Goal: Information Seeking & Learning: Learn about a topic

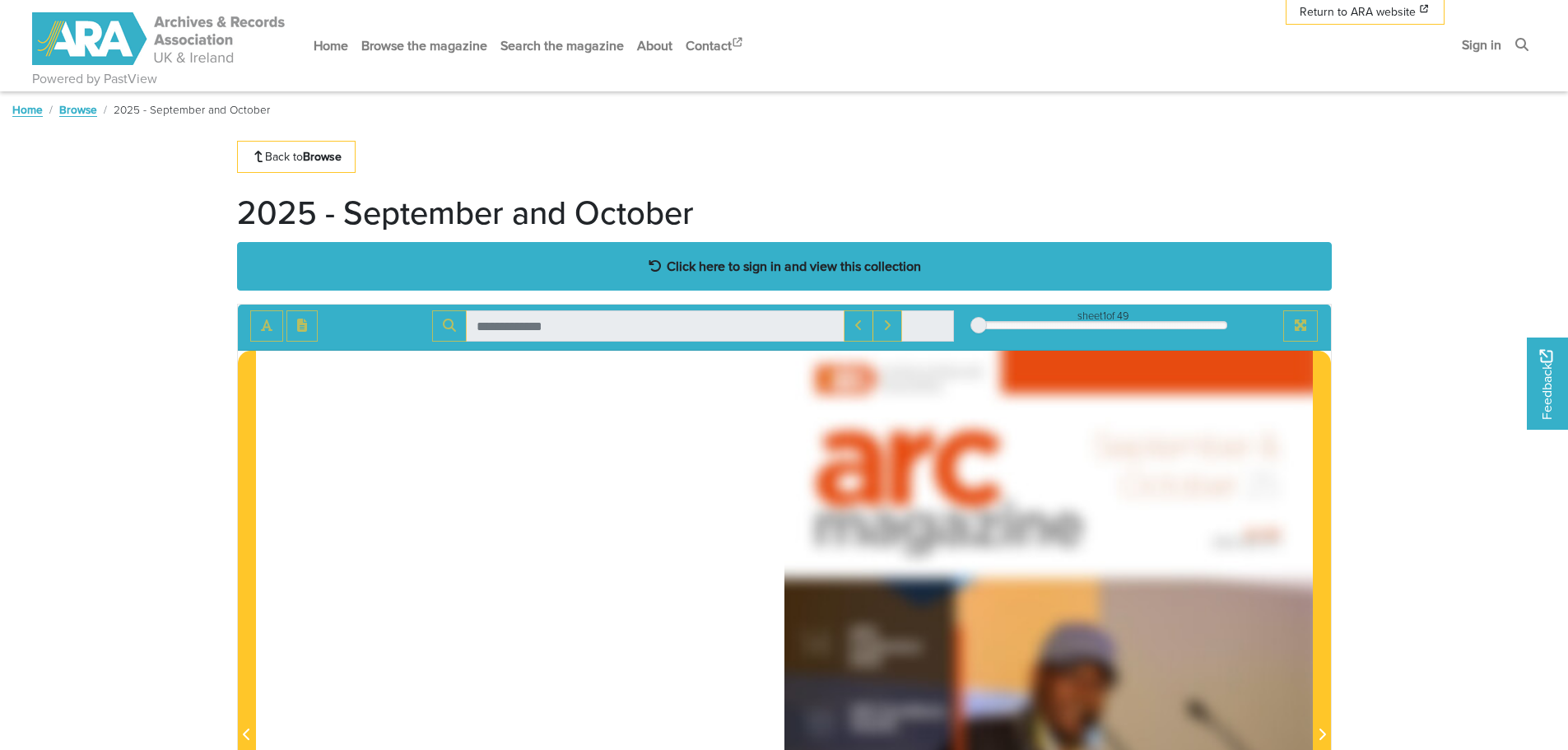
click at [875, 265] on strong "Click here to sign in and view this collection" at bounding box center [793, 265] width 254 height 18
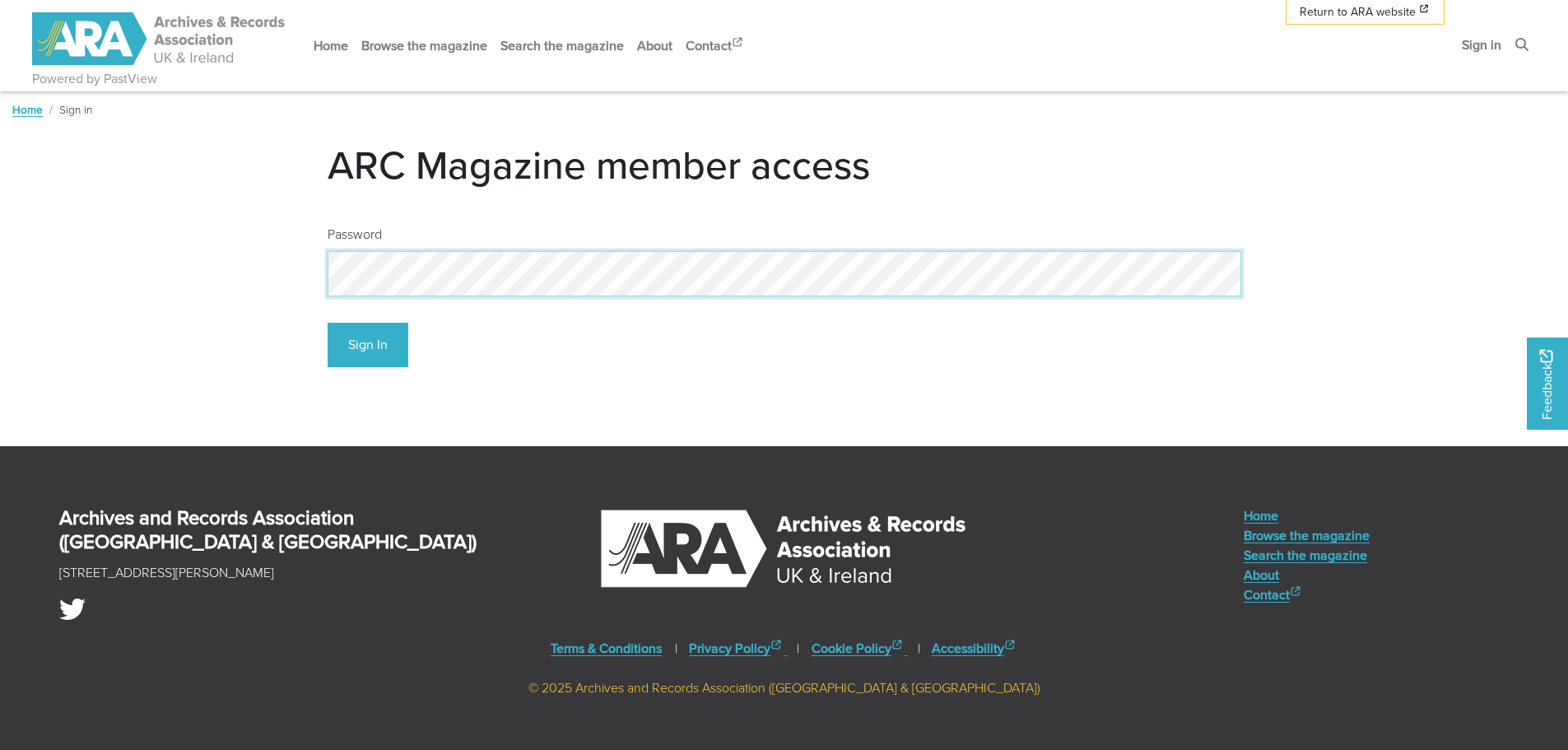
click at [327, 322] on button "Sign In" at bounding box center [368, 345] width 81 height 46
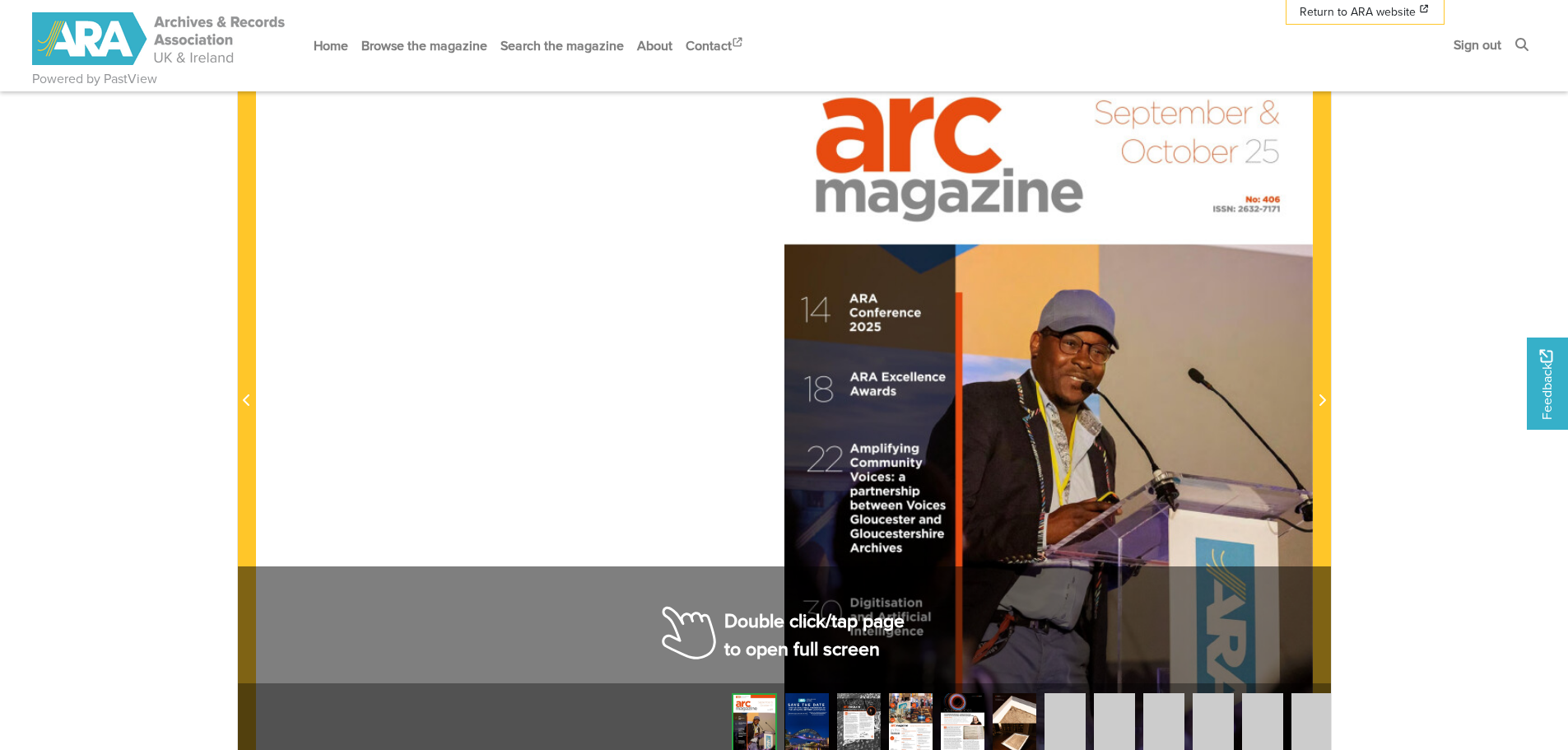
scroll to position [329, 0]
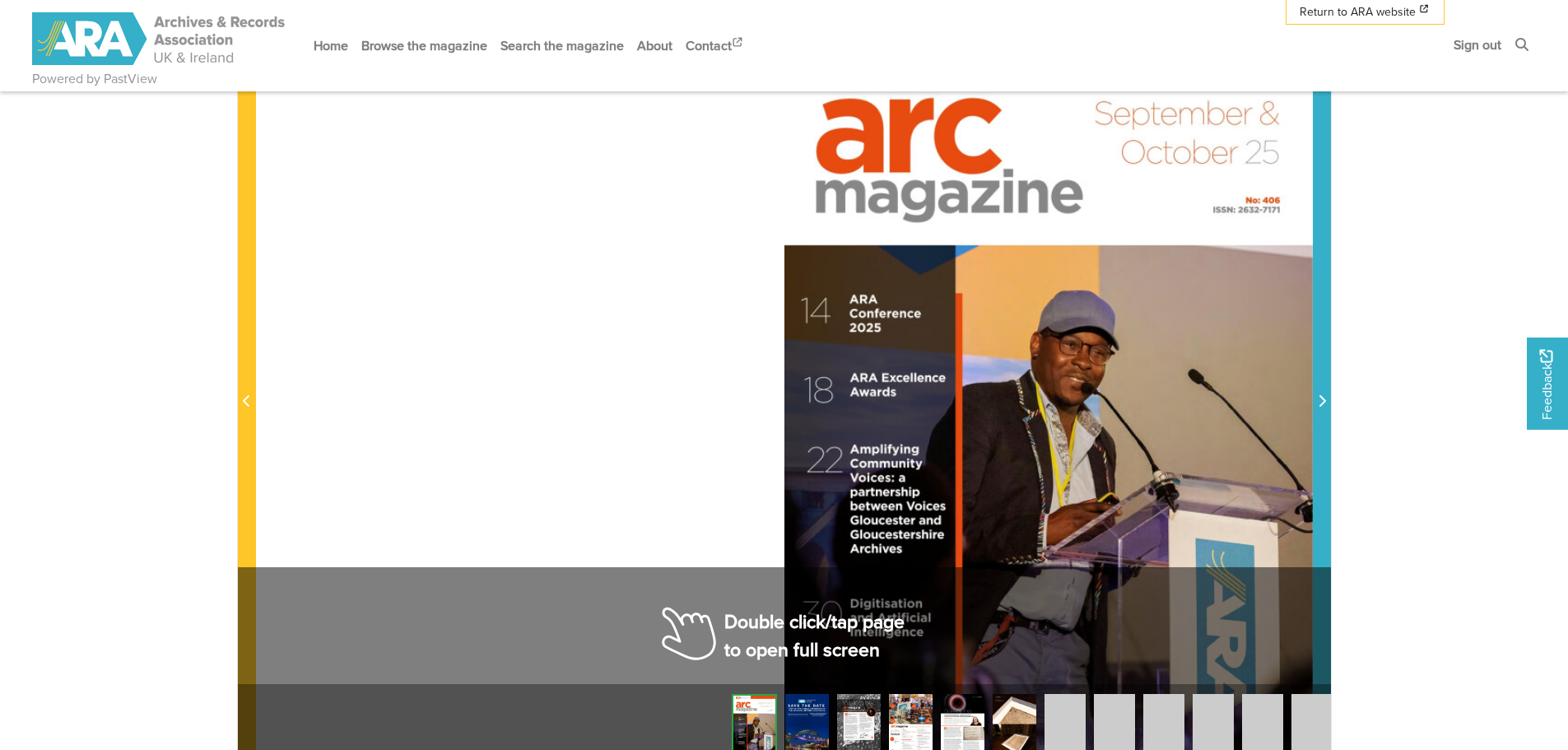
click at [1325, 402] on icon "Next Page" at bounding box center [1322, 401] width 7 height 12
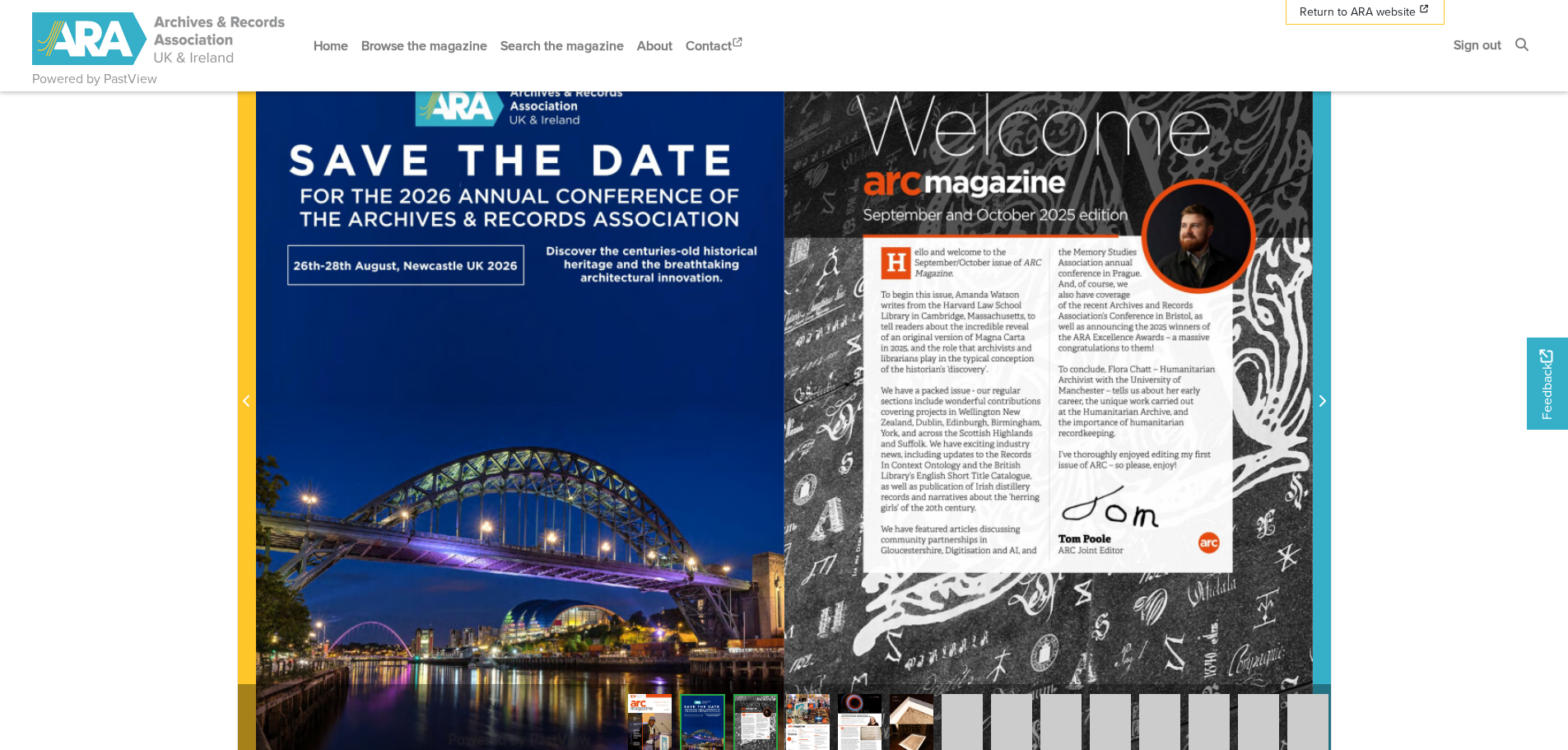
click at [1325, 402] on icon "Next Page" at bounding box center [1322, 401] width 7 height 12
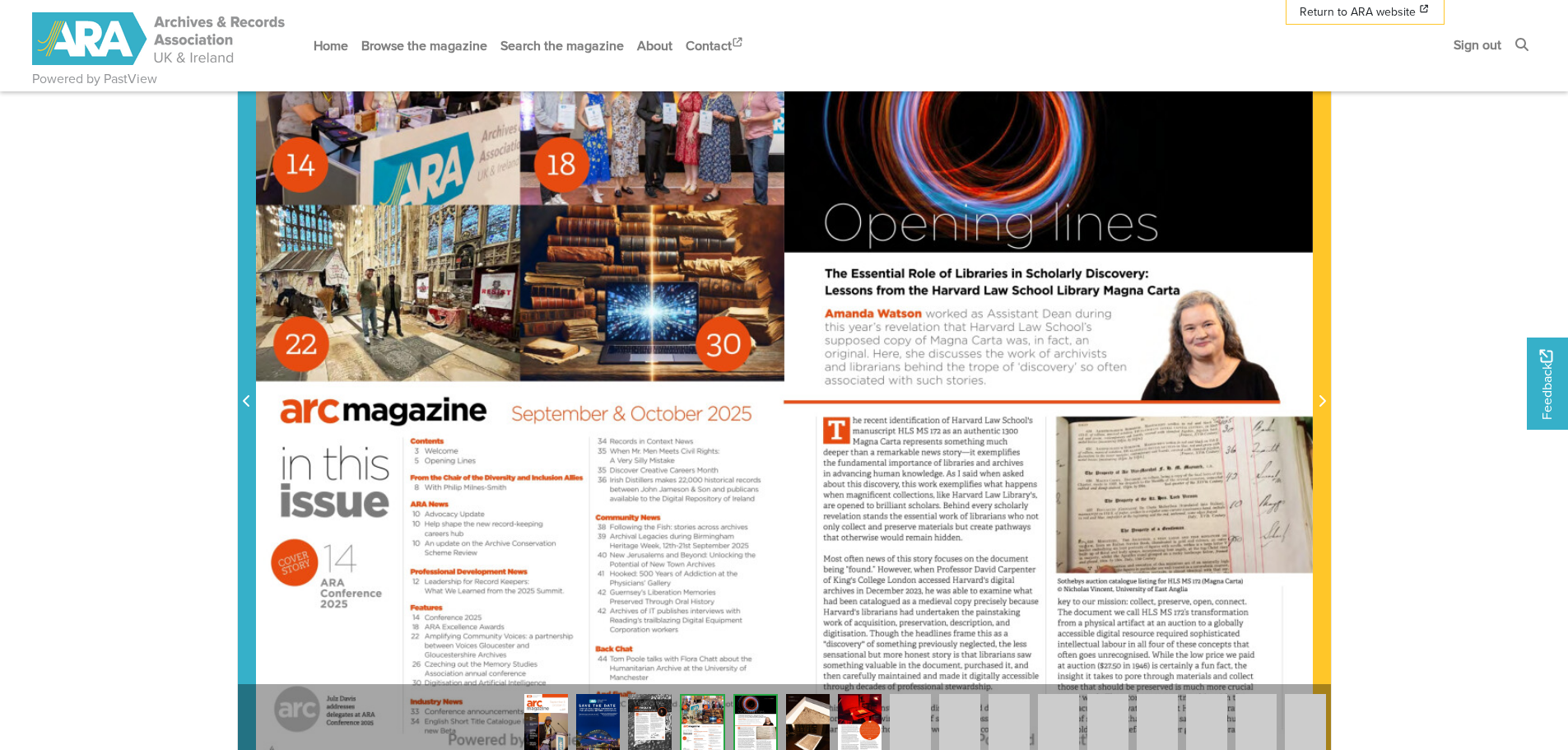
click at [246, 404] on icon "Previous Page" at bounding box center [246, 401] width 7 height 12
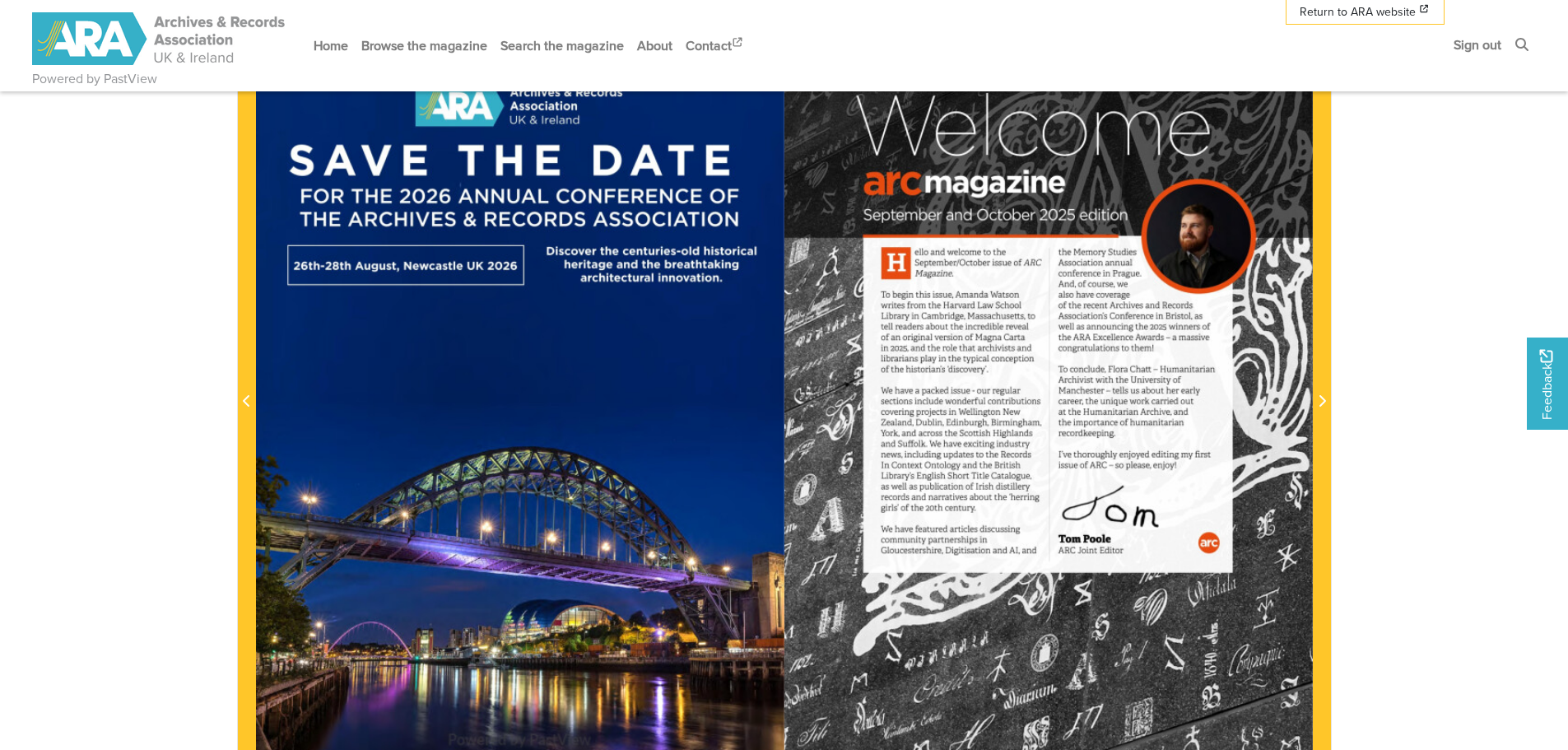
click at [991, 399] on div at bounding box center [1049, 391] width 528 height 747
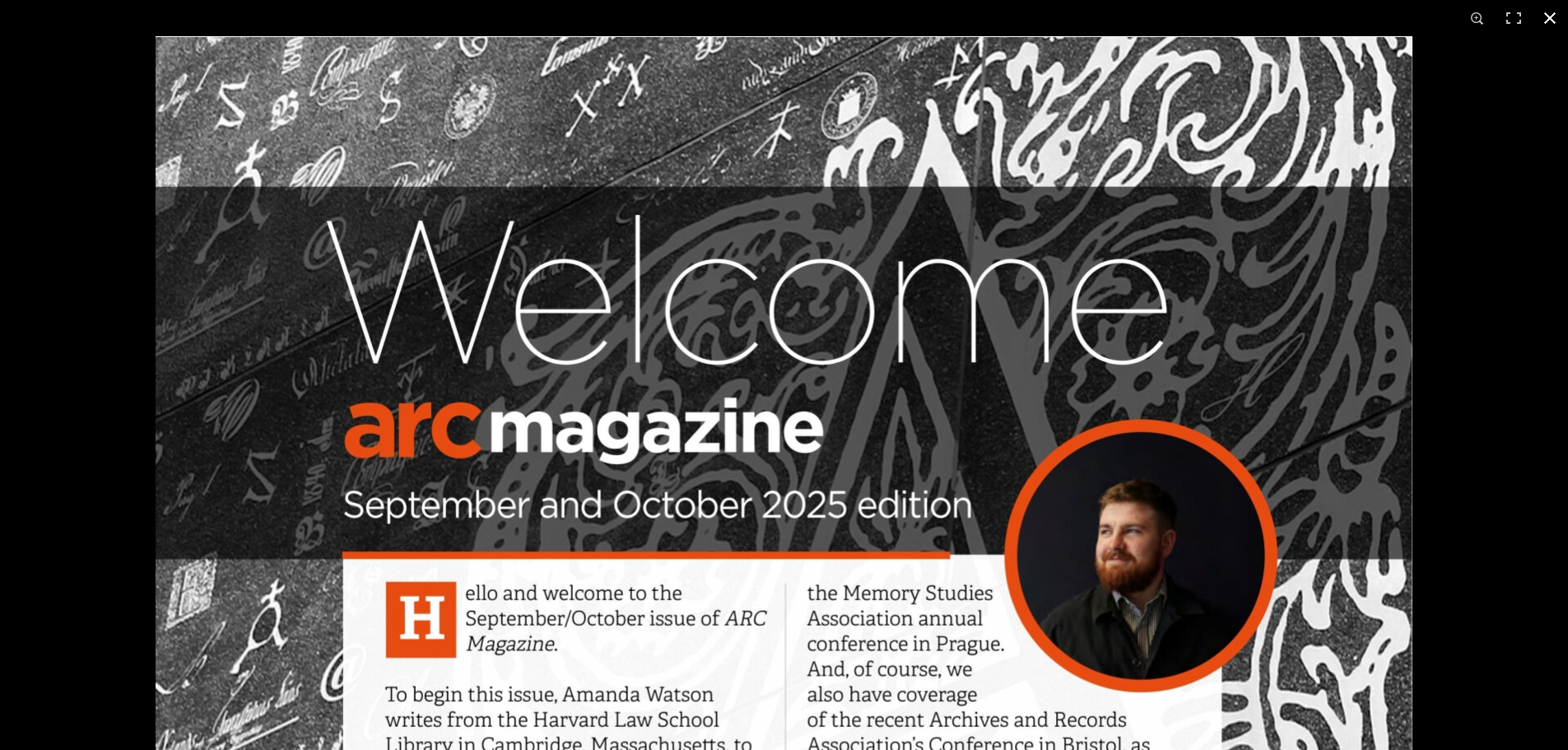
click at [1547, 30] on button at bounding box center [1549, 18] width 36 height 36
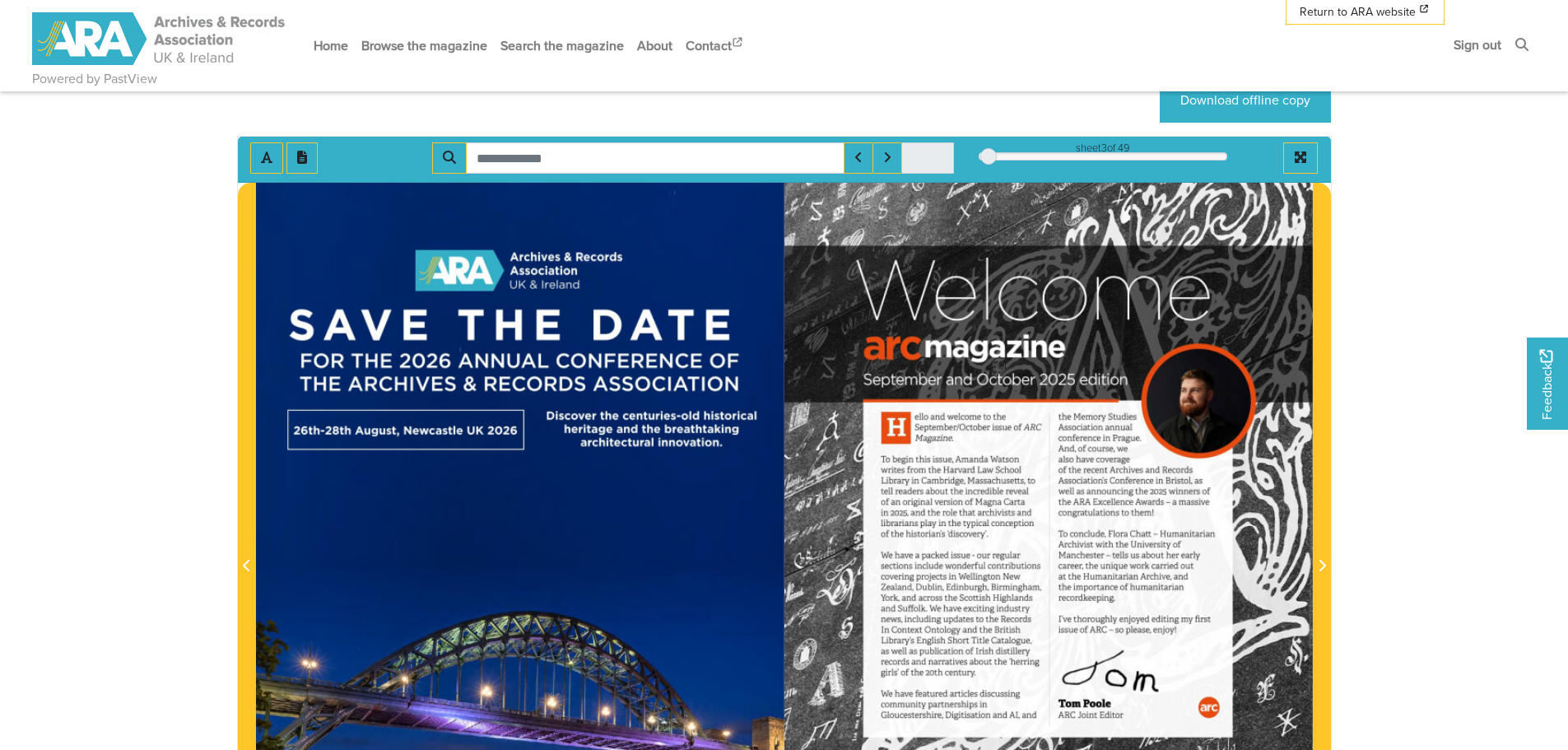
scroll to position [247, 0]
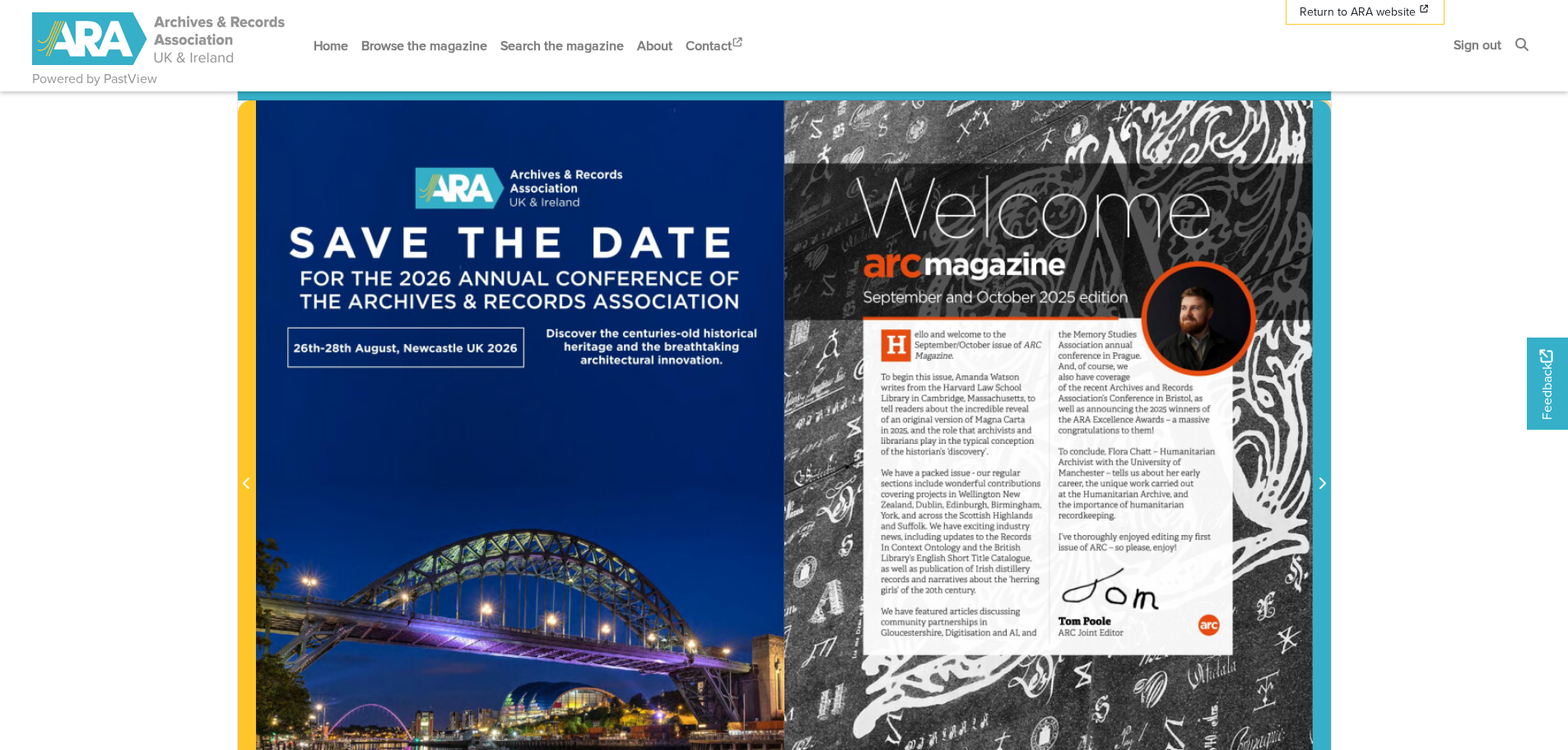
click at [1321, 476] on span "Next Page" at bounding box center [1322, 483] width 17 height 19
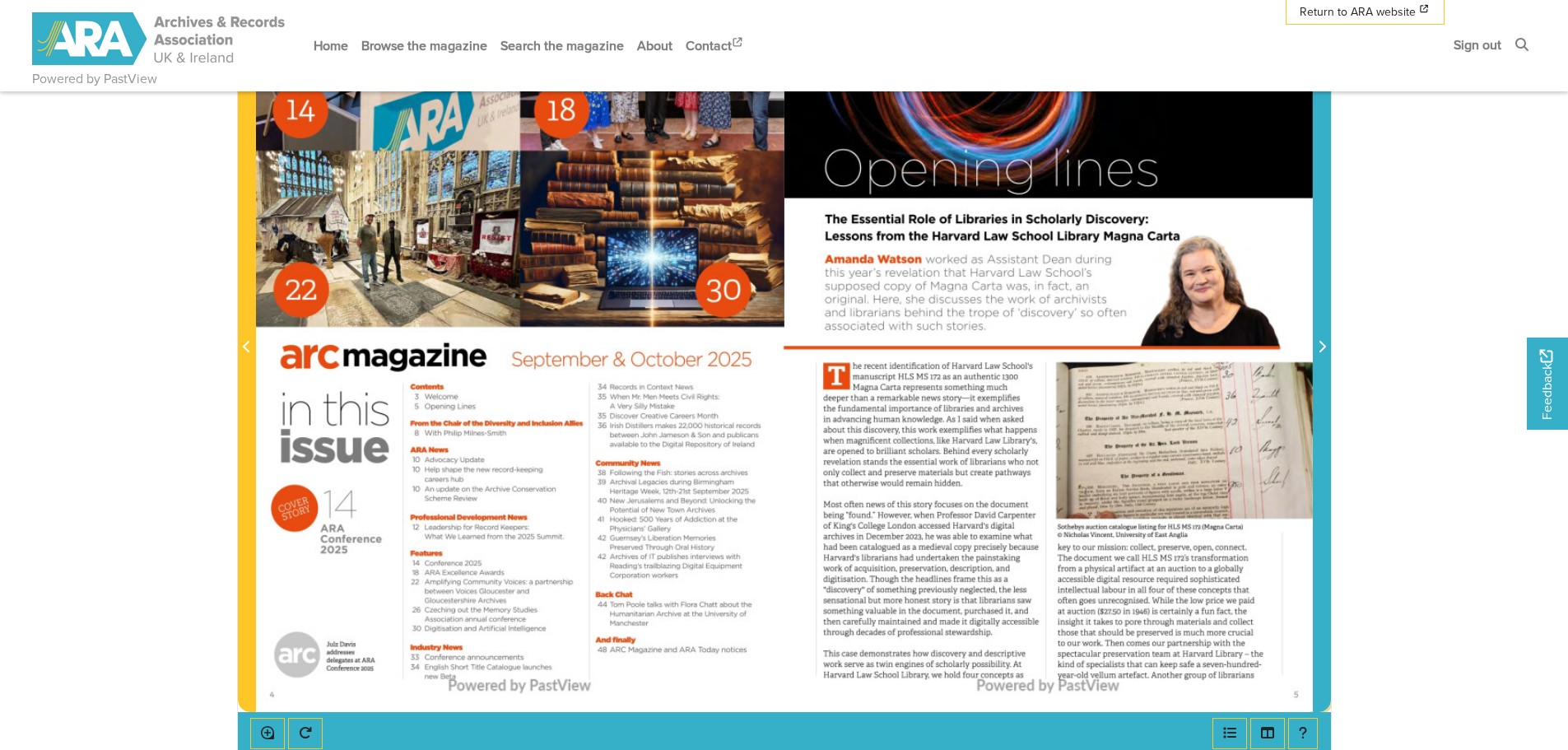
scroll to position [412, 0]
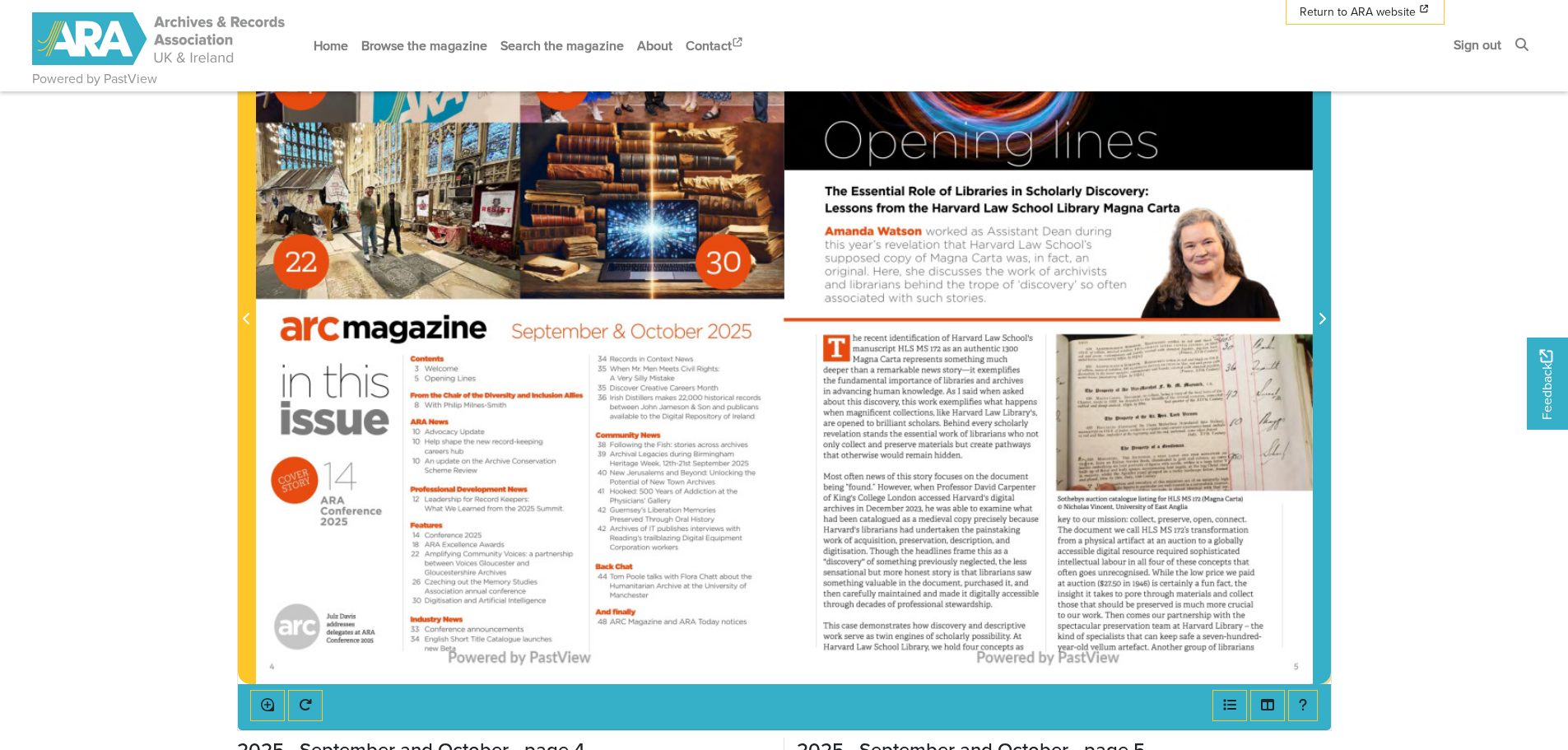
click at [1322, 309] on span "Next Page" at bounding box center [1322, 310] width 17 height 746
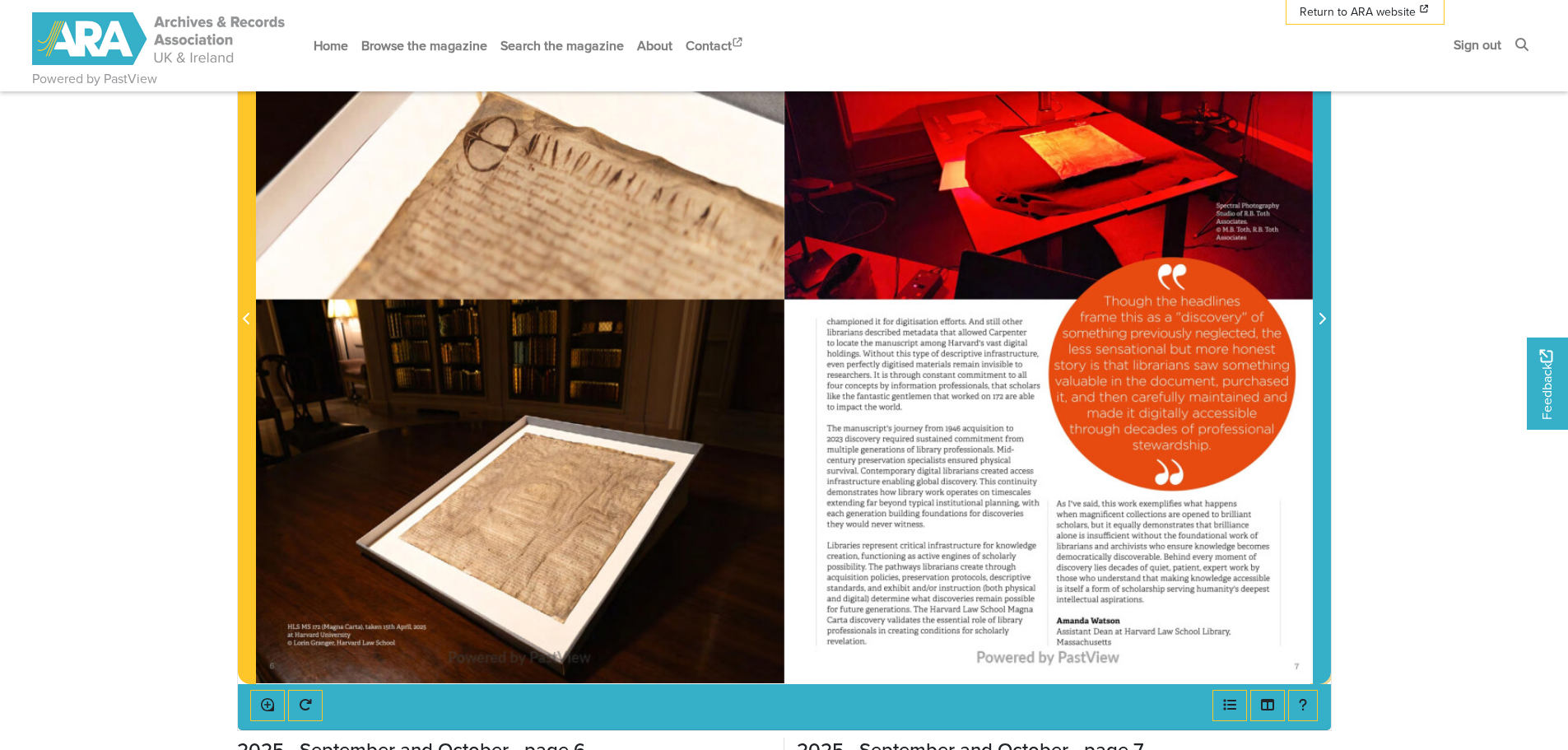
click at [1322, 309] on span "Next Page" at bounding box center [1322, 310] width 17 height 746
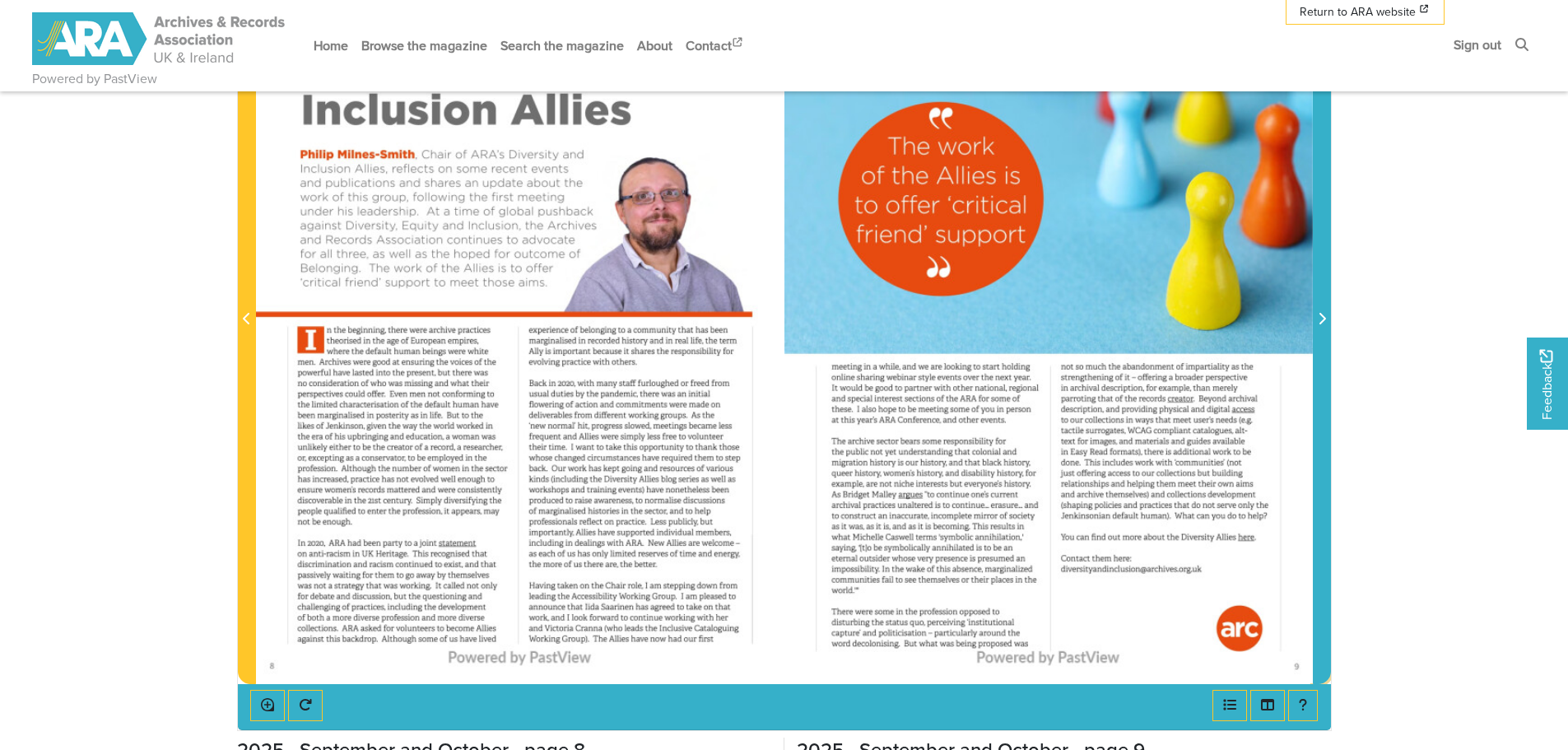
click at [1322, 309] on span "Next Page" at bounding box center [1322, 310] width 17 height 746
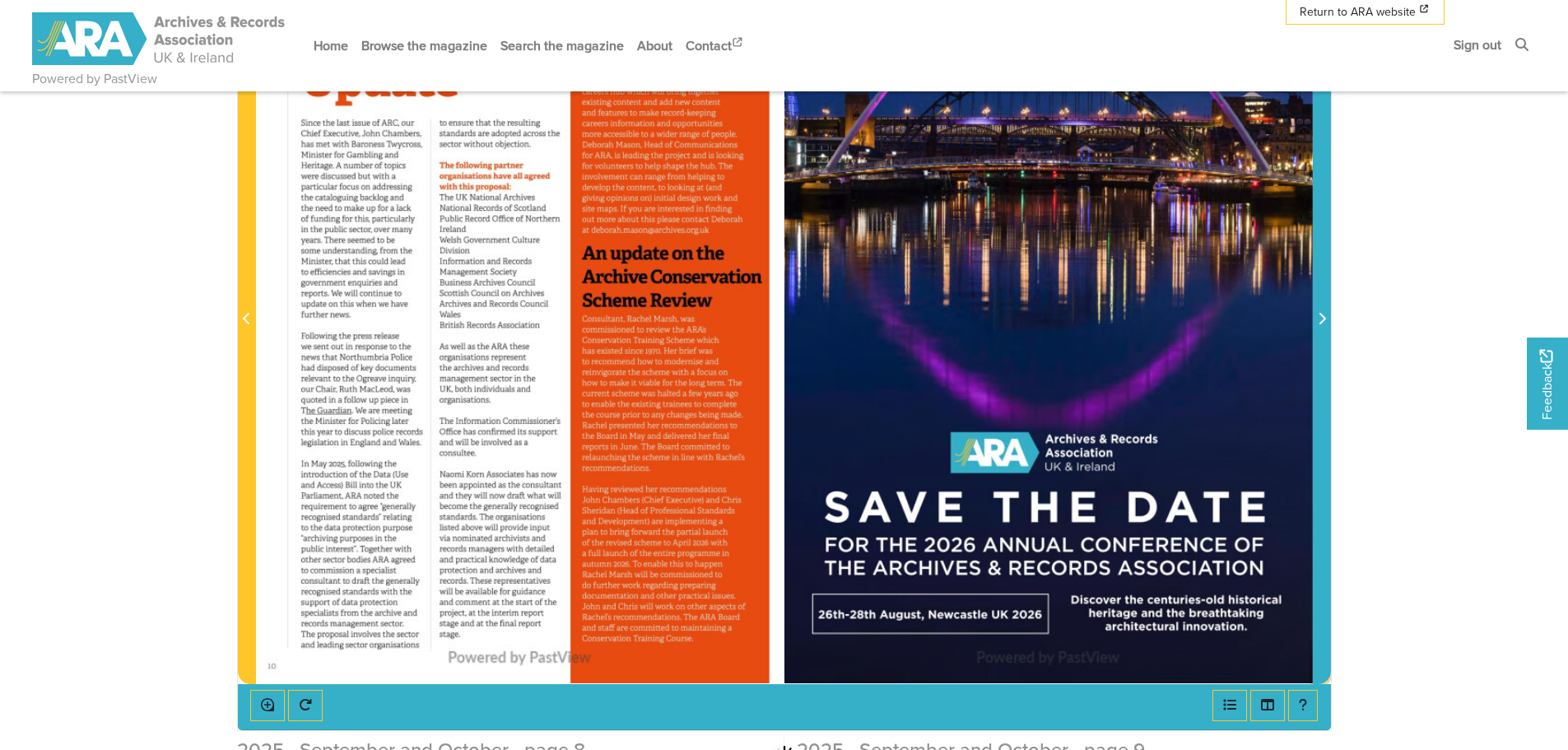
click at [1322, 309] on span "Next Page" at bounding box center [1322, 310] width 17 height 746
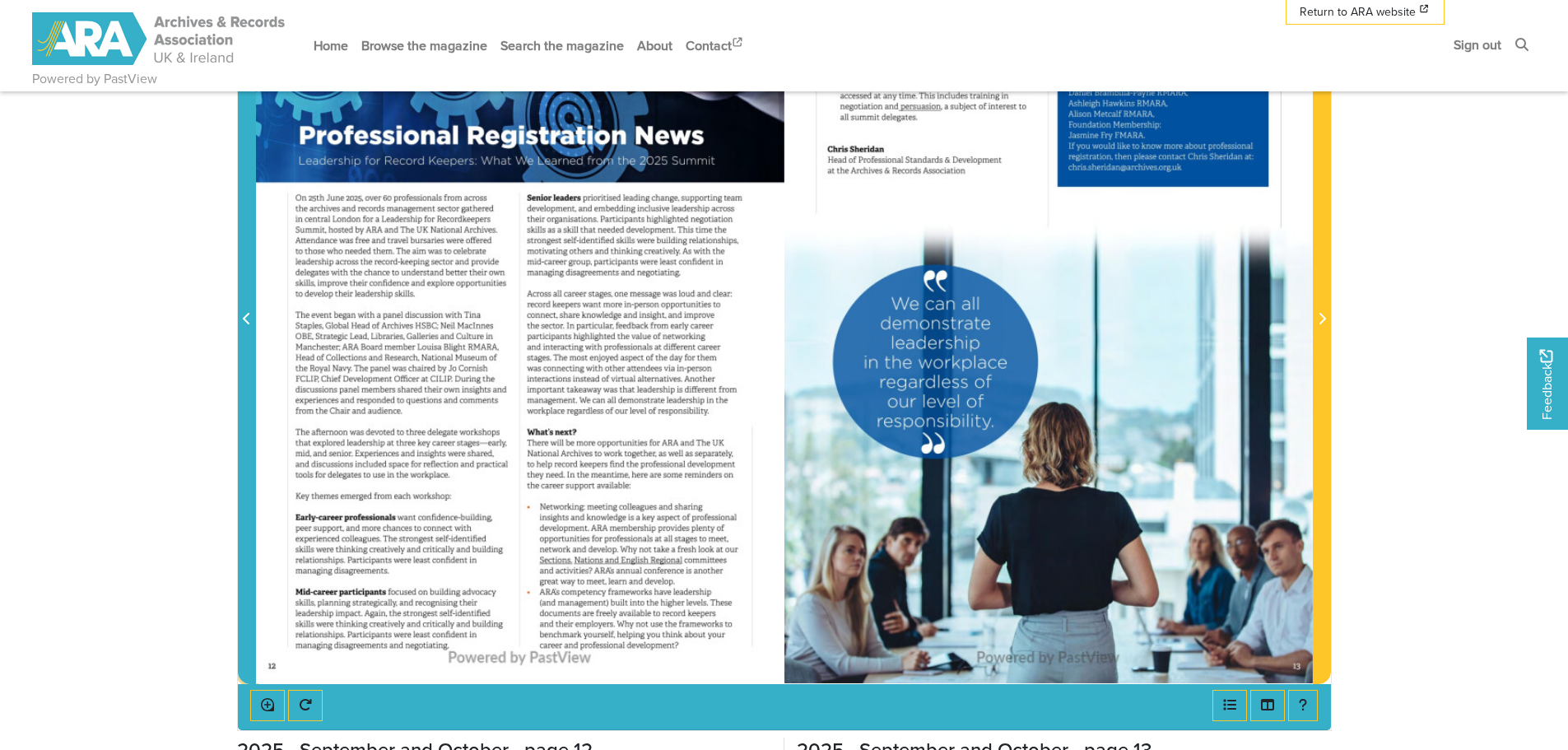
click at [239, 322] on span "Previous Page" at bounding box center [247, 319] width 17 height 19
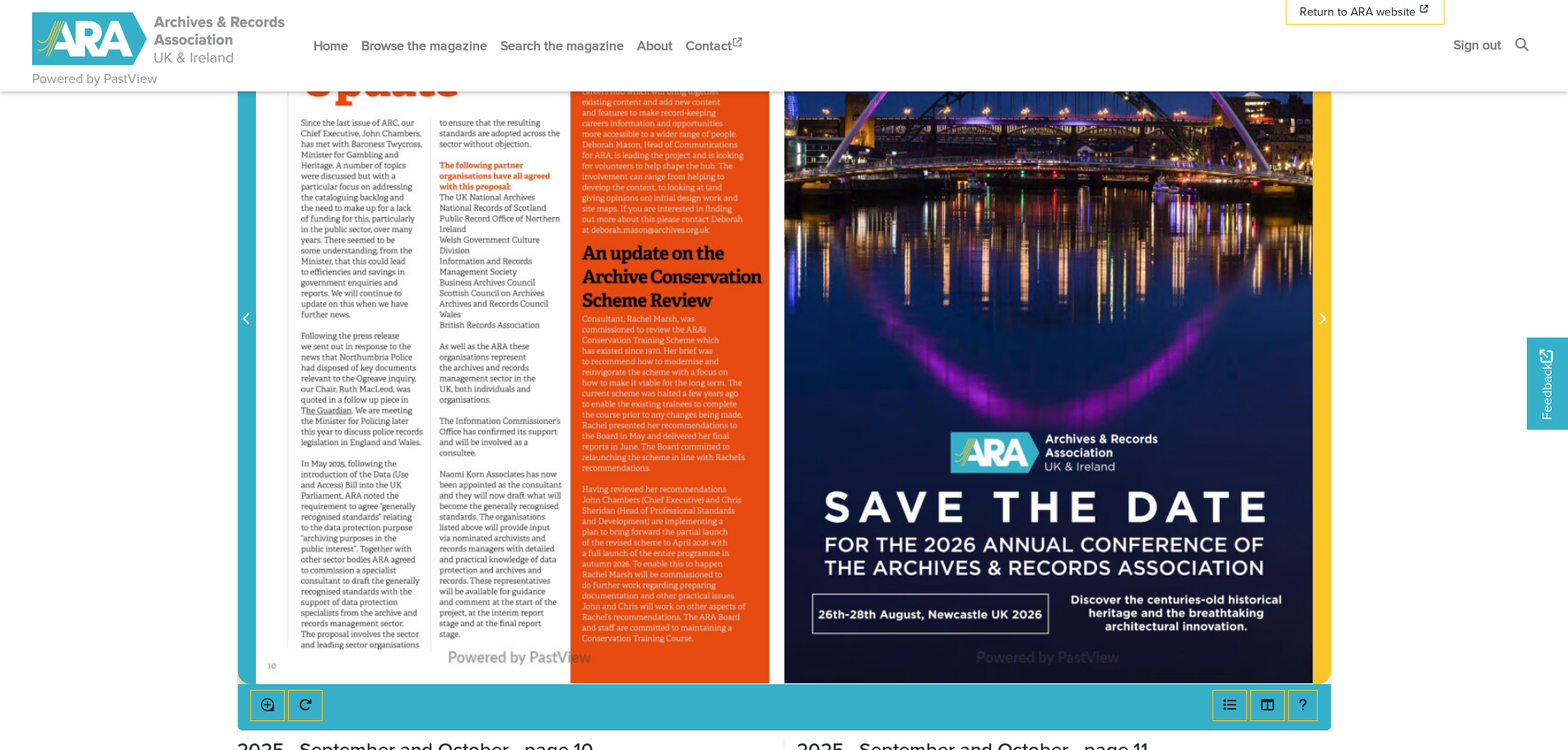
scroll to position [329, 0]
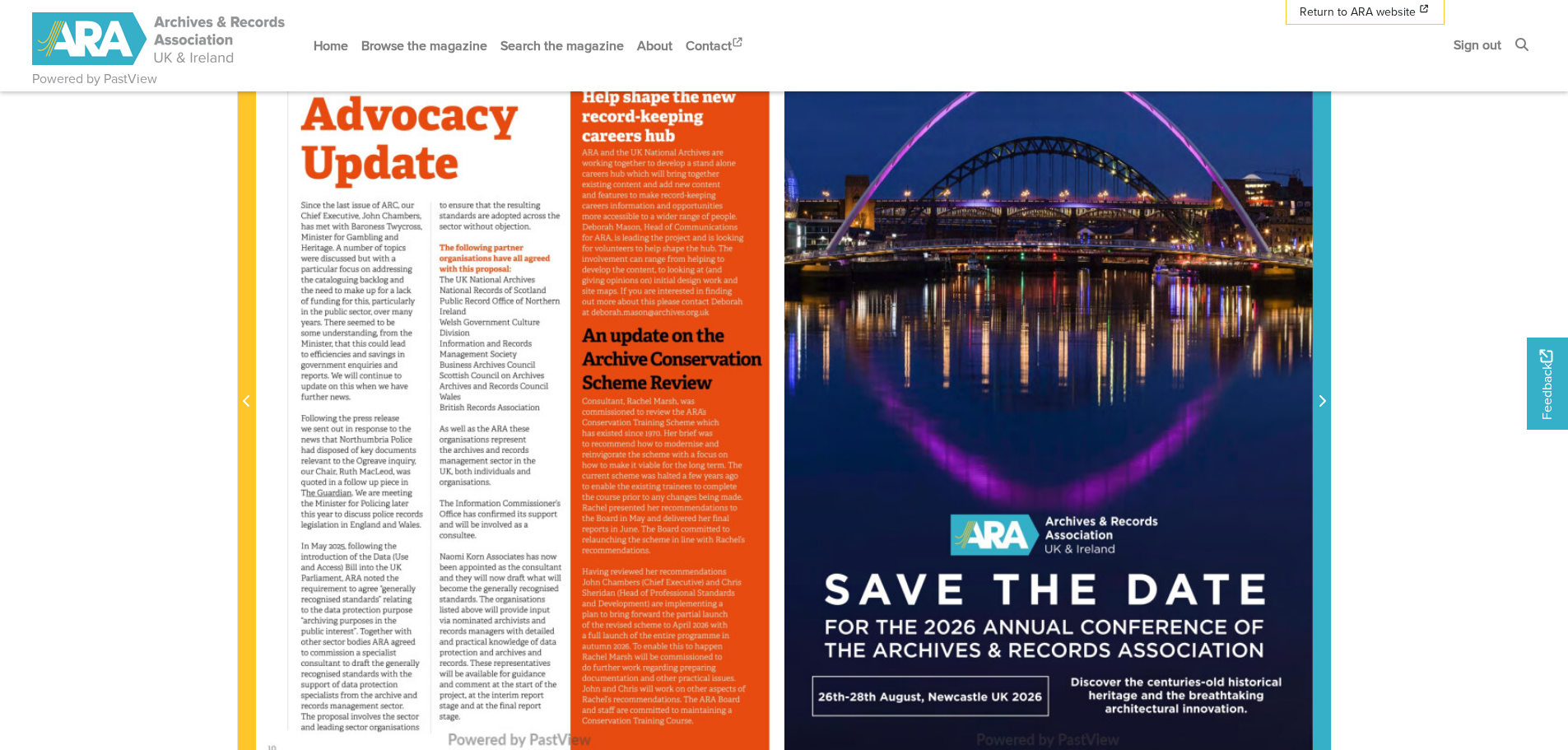
click at [1324, 468] on span "Next Page" at bounding box center [1322, 391] width 17 height 746
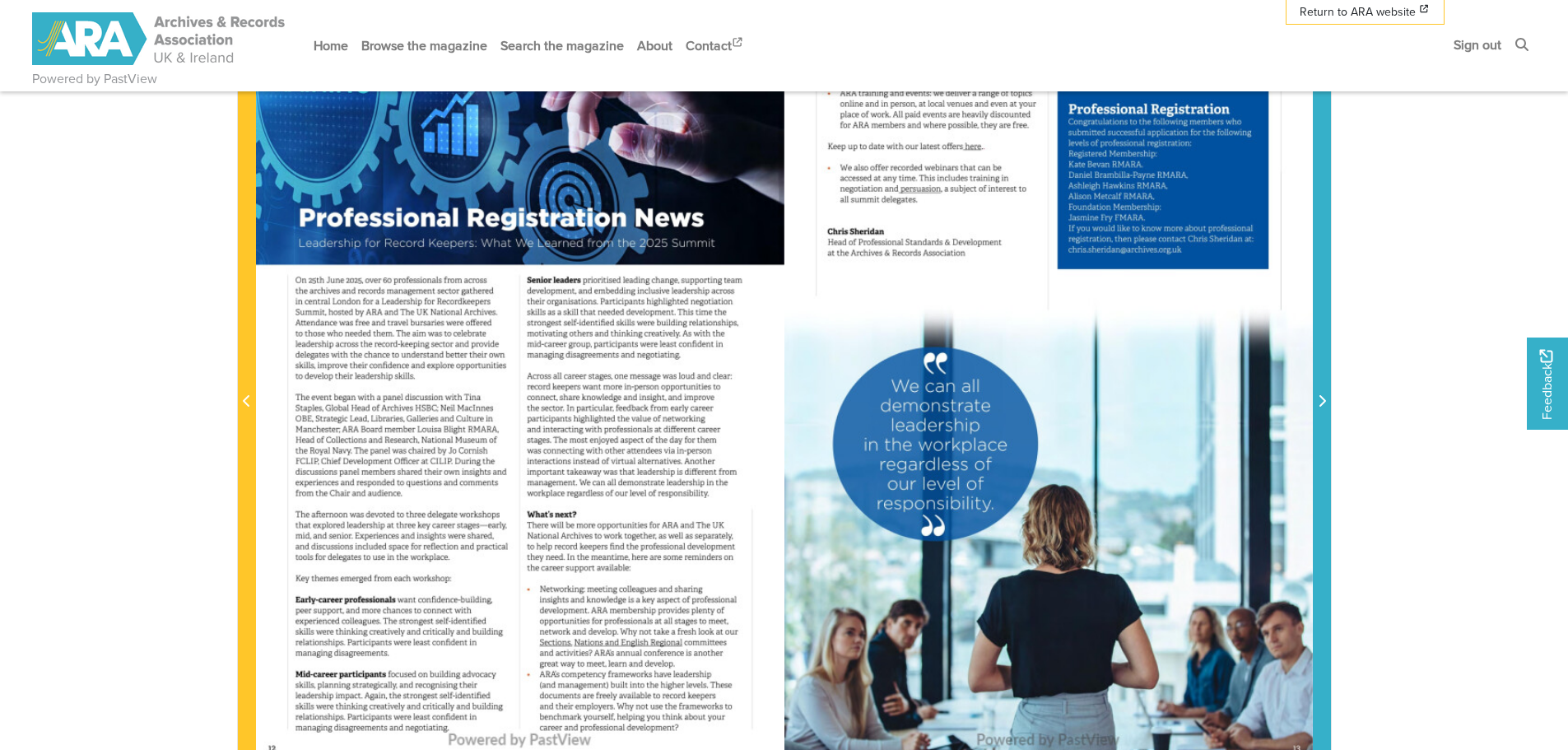
click at [1324, 469] on span "Next Page" at bounding box center [1322, 391] width 17 height 746
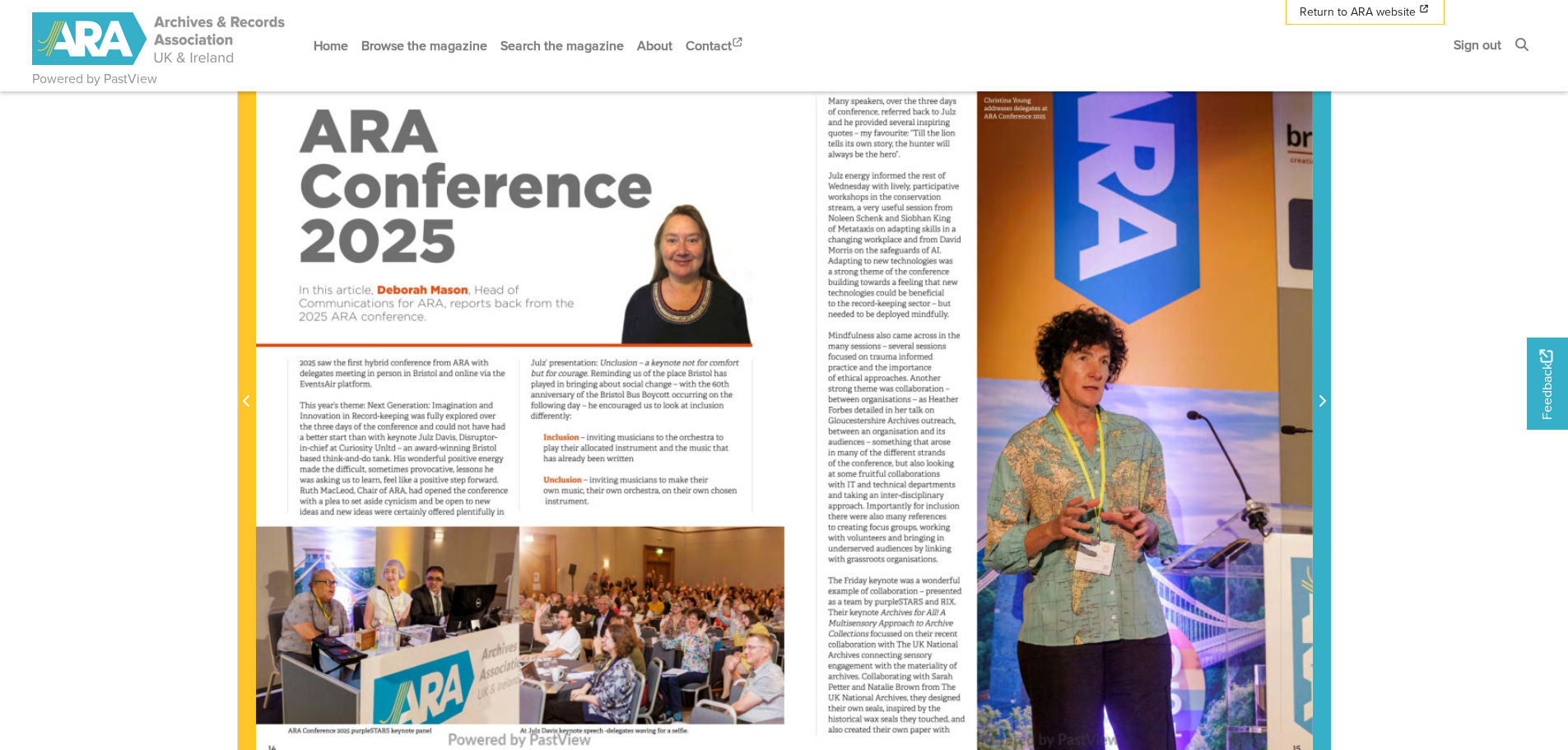
click at [1322, 468] on span "Next Page" at bounding box center [1322, 391] width 17 height 746
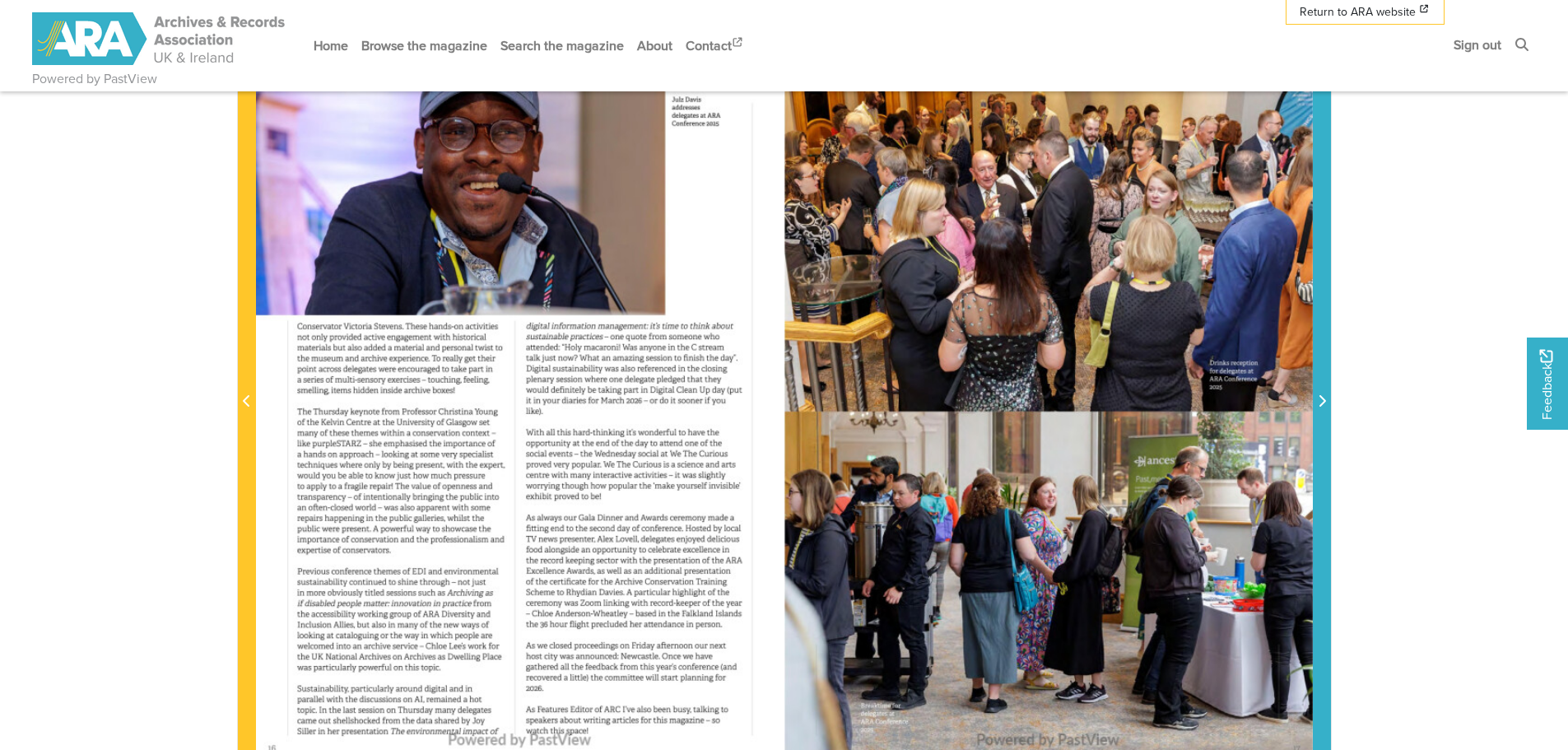
click at [1322, 468] on span "Next Page" at bounding box center [1322, 391] width 17 height 746
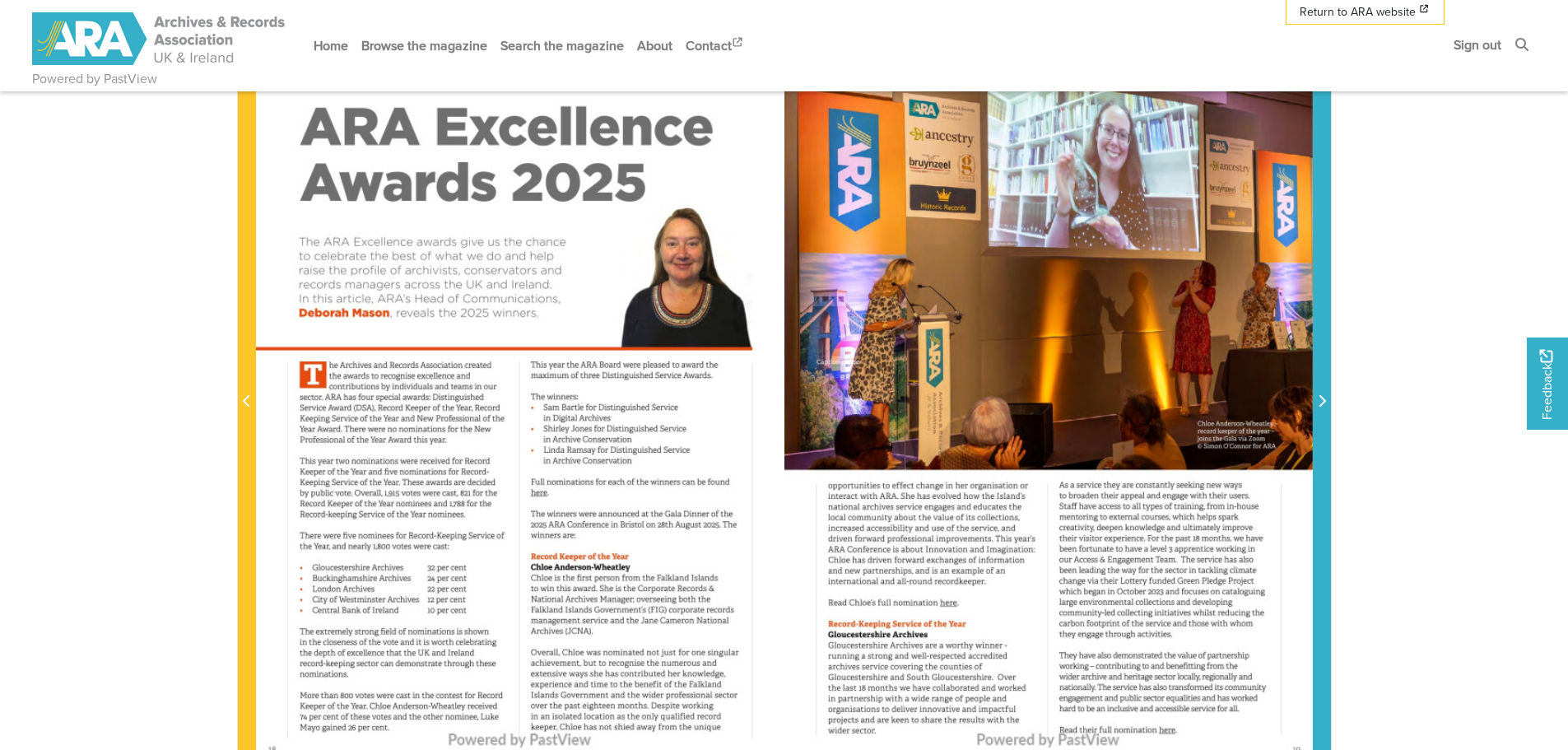
click at [1322, 468] on span "Next Page" at bounding box center [1322, 391] width 17 height 746
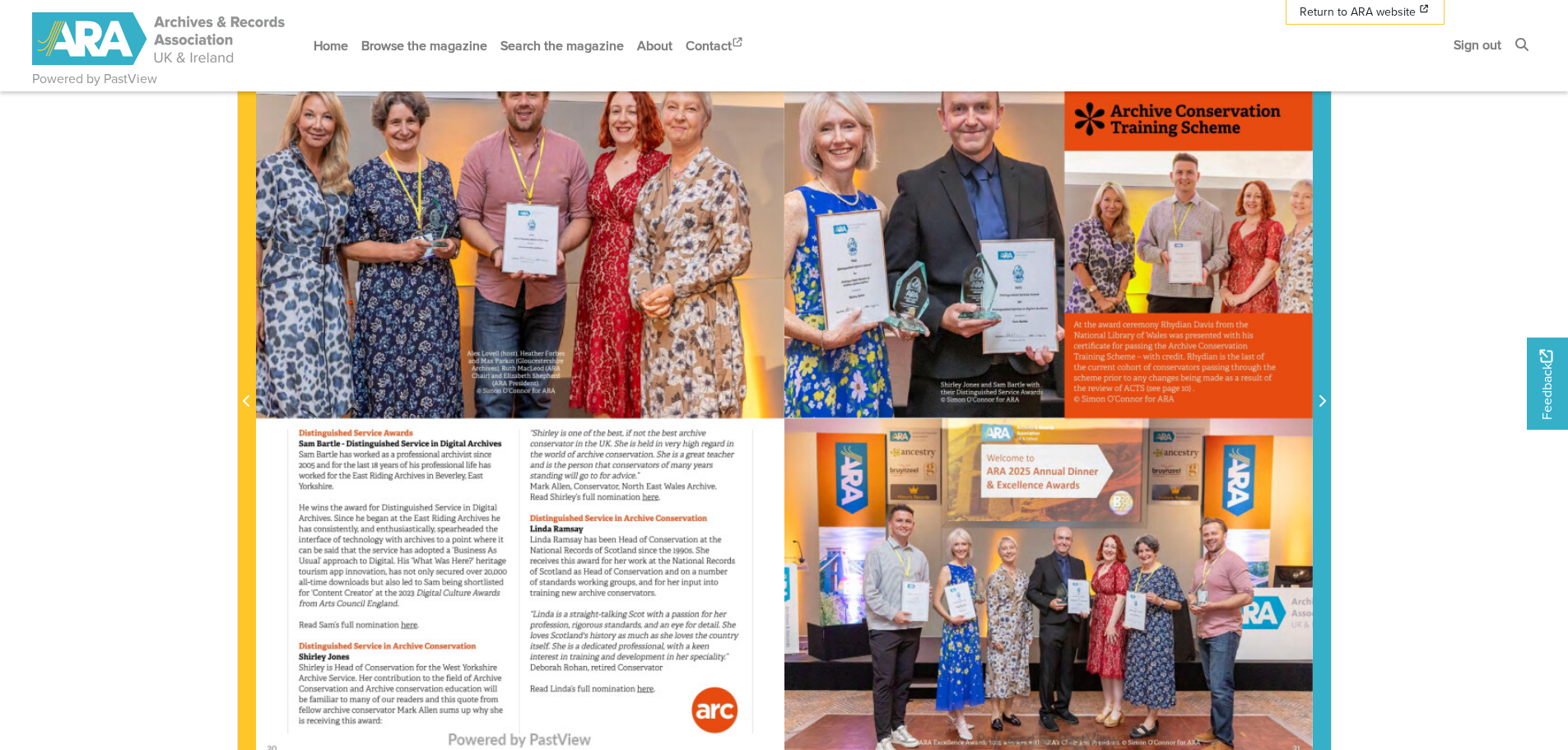
click at [1322, 468] on span "Next Page" at bounding box center [1322, 391] width 17 height 746
